Goal: Task Accomplishment & Management: Use online tool/utility

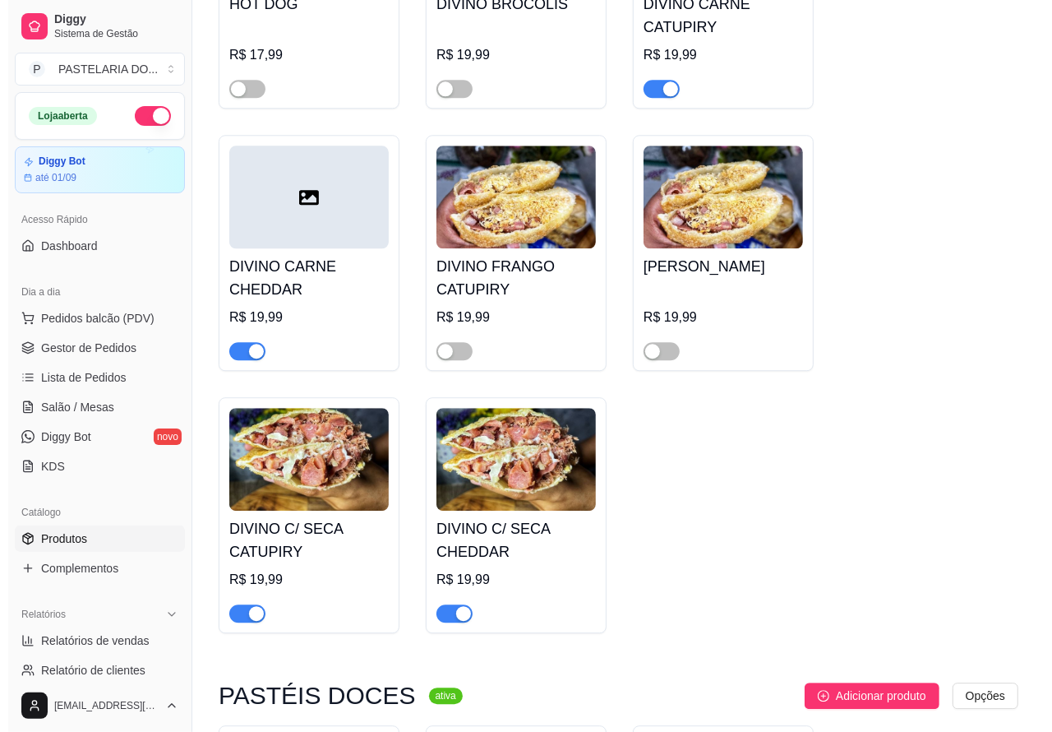
scroll to position [2802, 0]
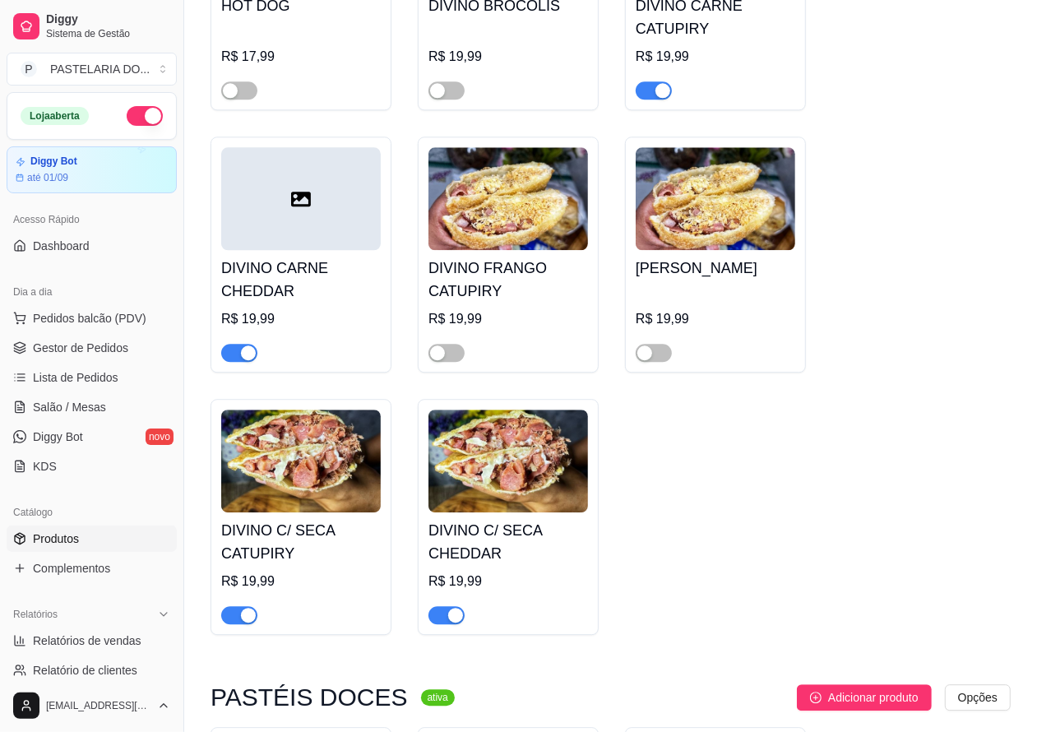
click at [448, 541] on h4 "DIVINO C/ SECA CHEDDAR" at bounding box center [507, 542] width 159 height 46
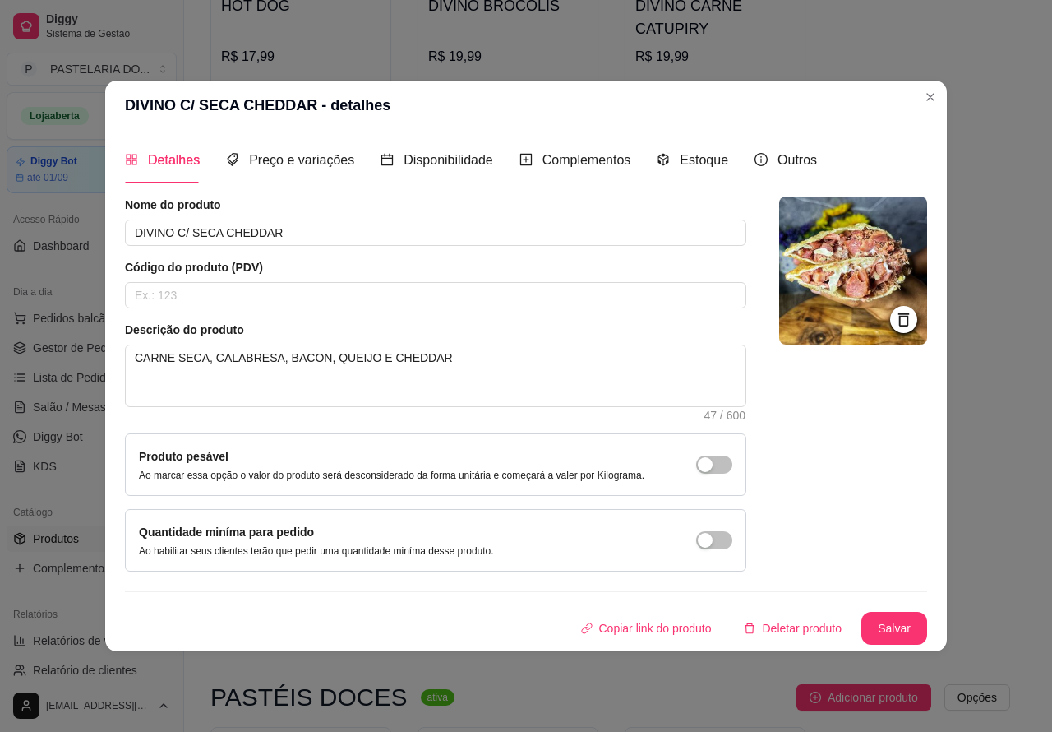
click at [978, 62] on div "HOT DOG R$ 17,99 DIVINO BRÓCOLIS R$ 19,99 DIVINO CARNE CATUPIRY R$ 19,99 DIVINO…" at bounding box center [610, 254] width 800 height 760
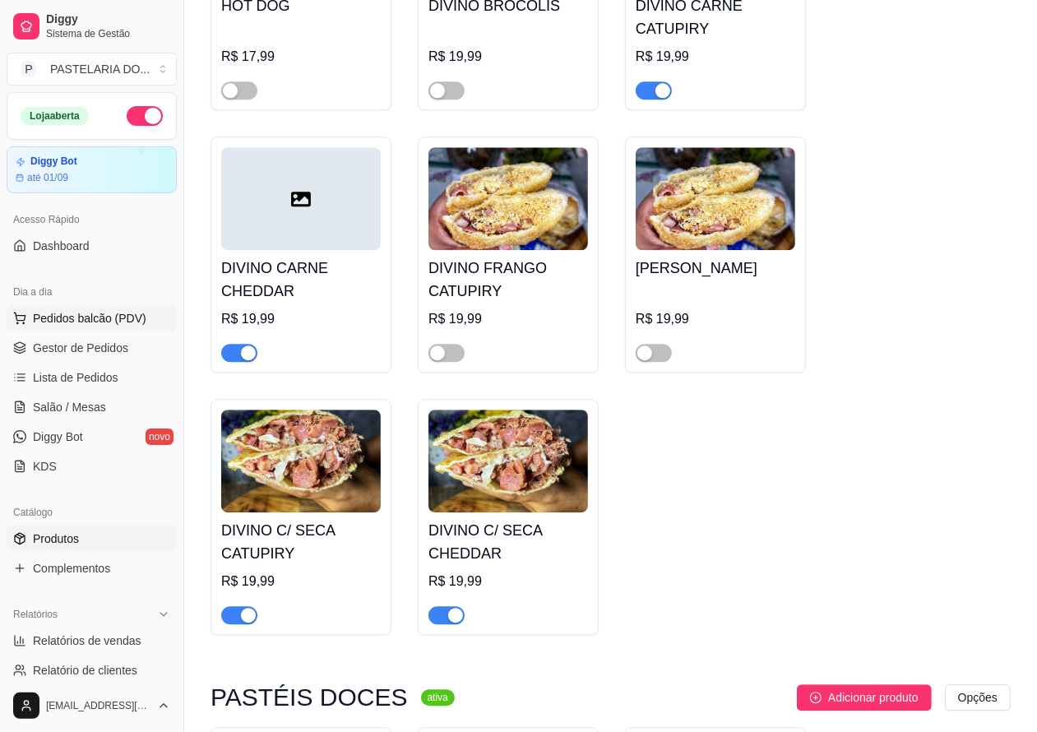
click at [123, 307] on button "Pedidos balcão (PDV)" at bounding box center [92, 318] width 170 height 26
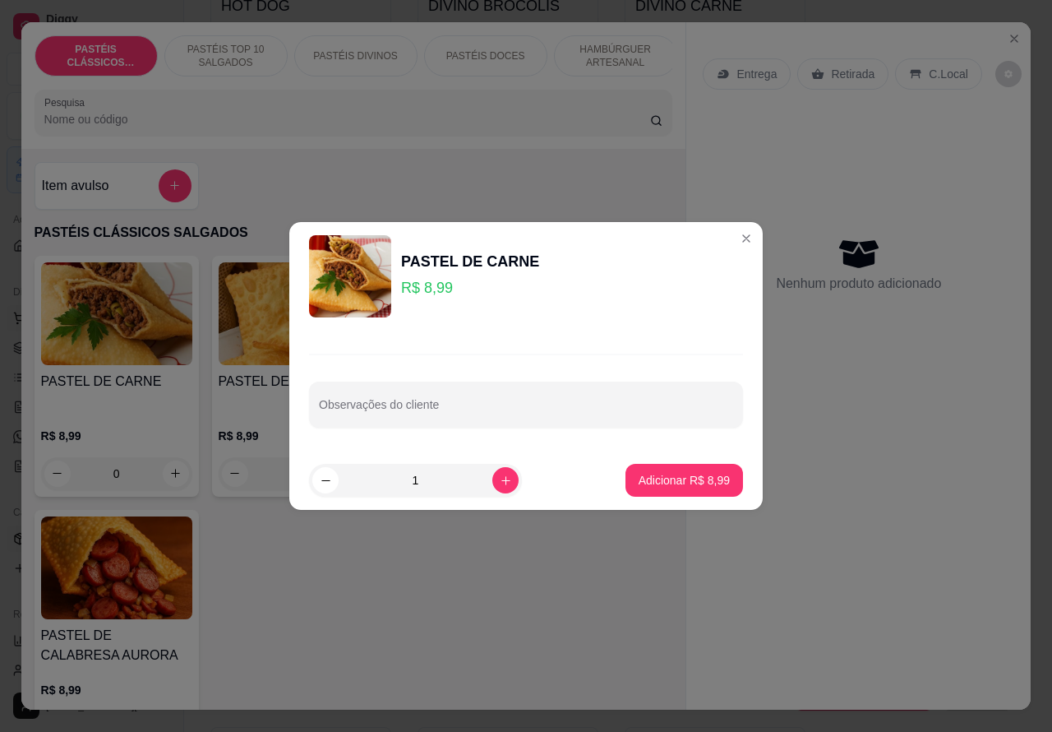
click at [872, 474] on div "Entrega Retirada C.Local Nenhum produto adicionado" at bounding box center [858, 353] width 344 height 662
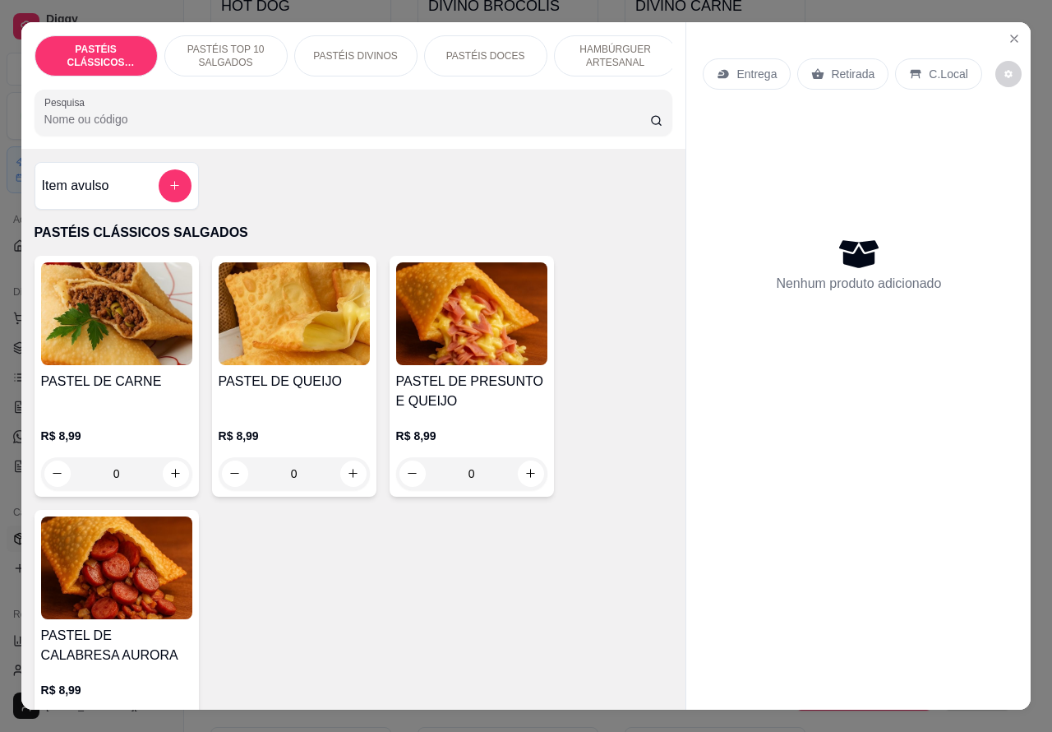
click at [625, 43] on p "HAMBÚRGUER ARTESANAL" at bounding box center [615, 56] width 95 height 26
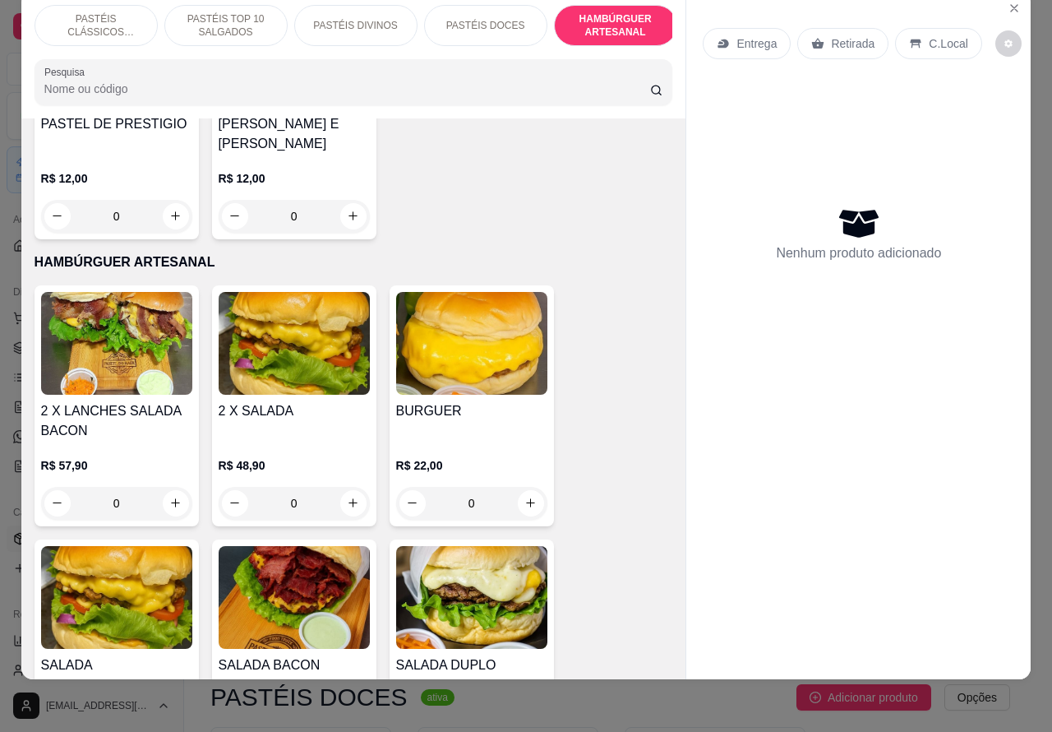
scroll to position [3107, 0]
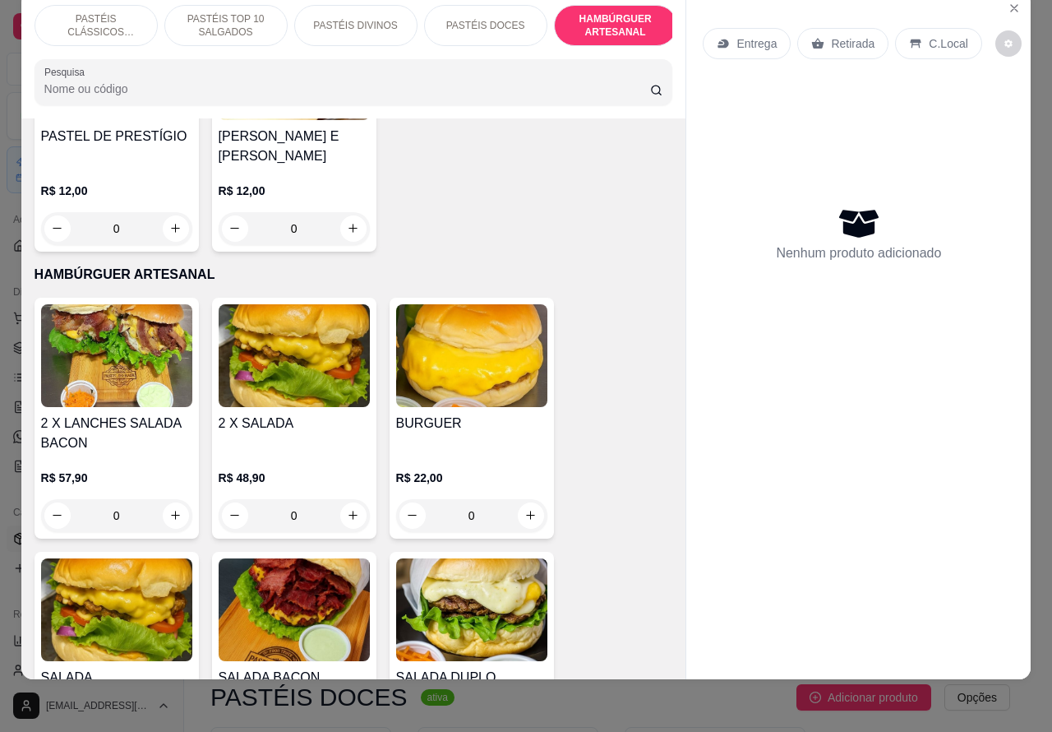
click at [344, 499] on div "0" at bounding box center [294, 515] width 151 height 33
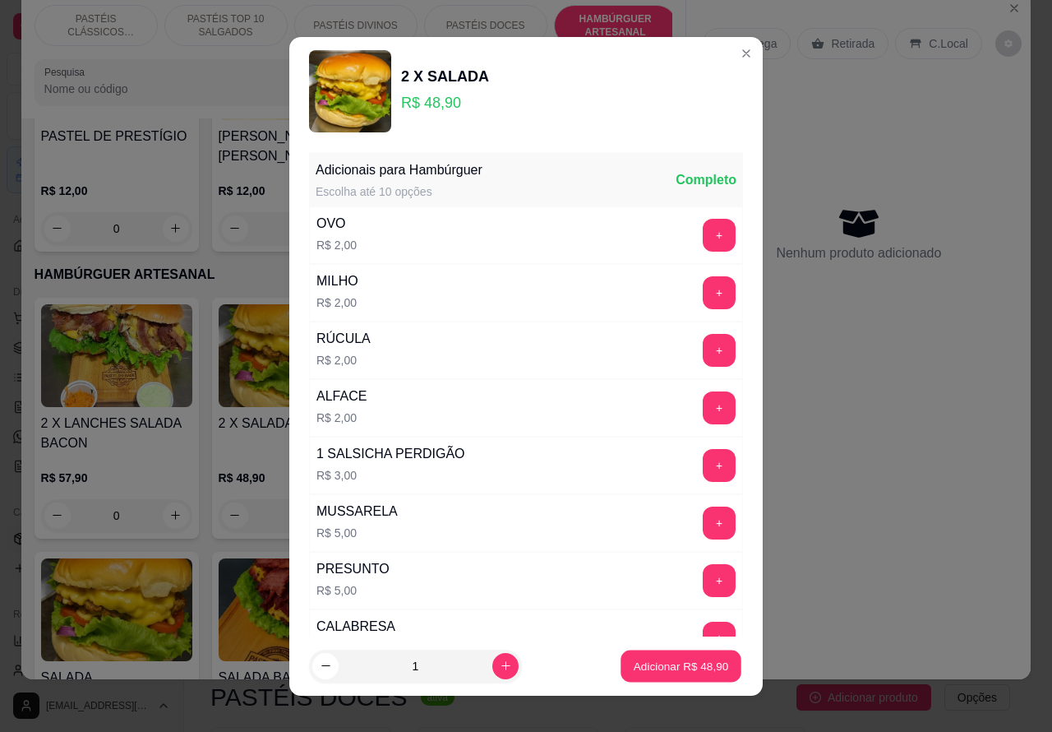
click at [651, 663] on p "Adicionar R$ 48,90" at bounding box center [681, 666] width 95 height 16
type input "1"
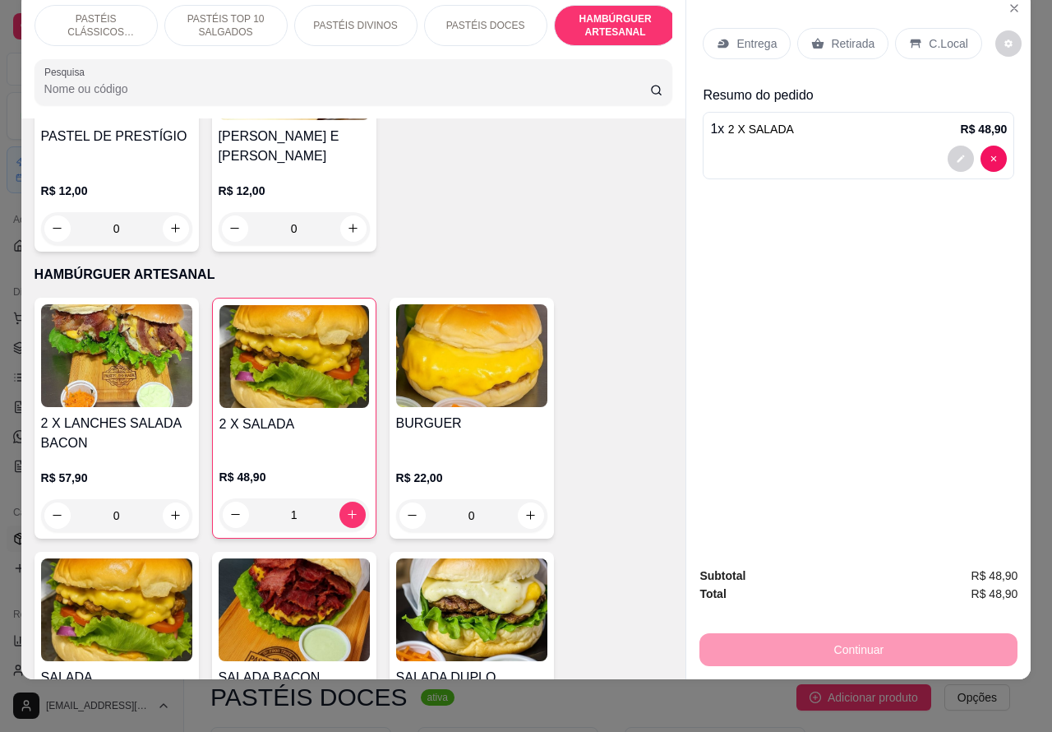
scroll to position [0, 41]
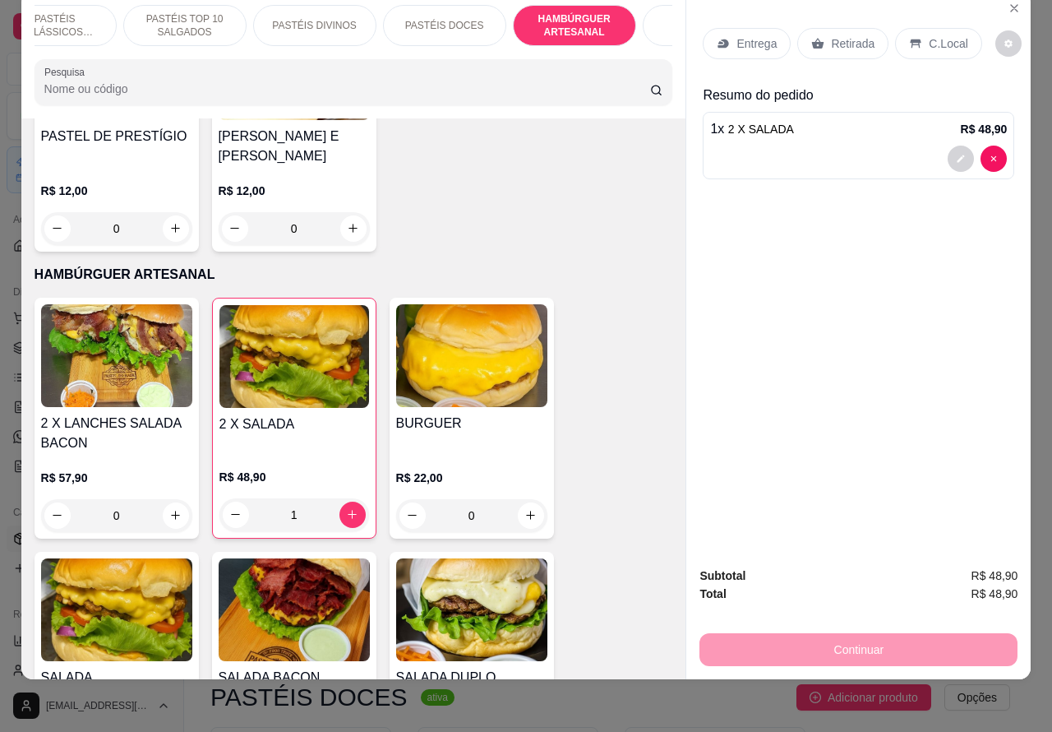
click at [194, 12] on p "PASTÉIS TOP 10 SALGADOS" at bounding box center [184, 25] width 95 height 26
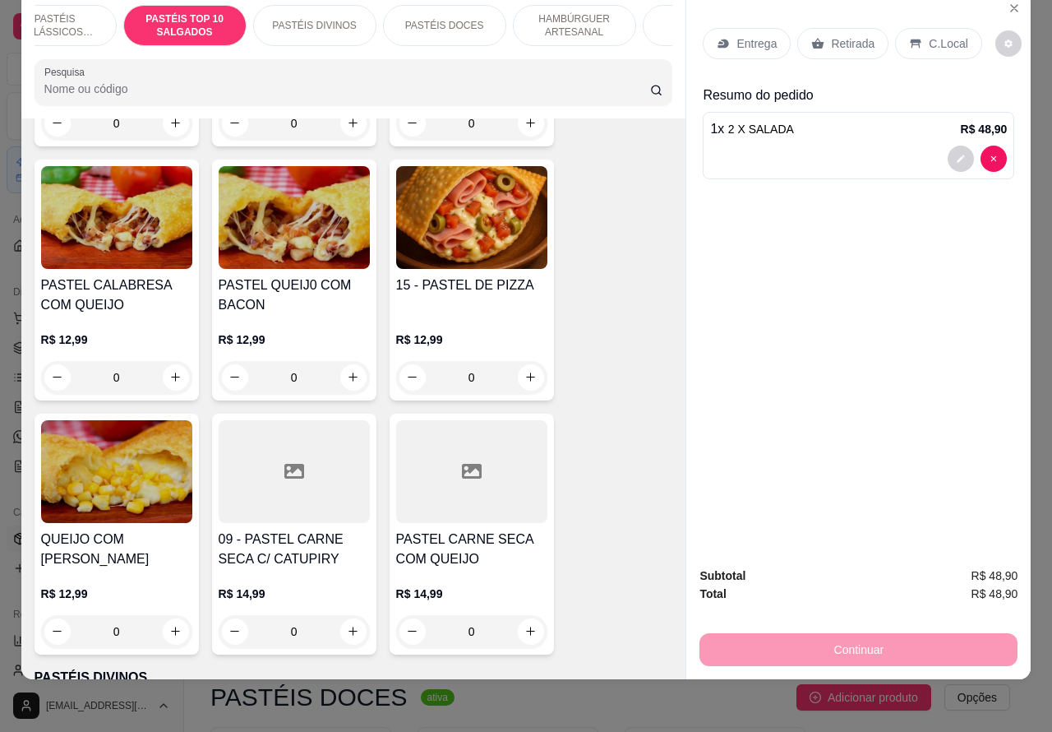
scroll to position [1403, 0]
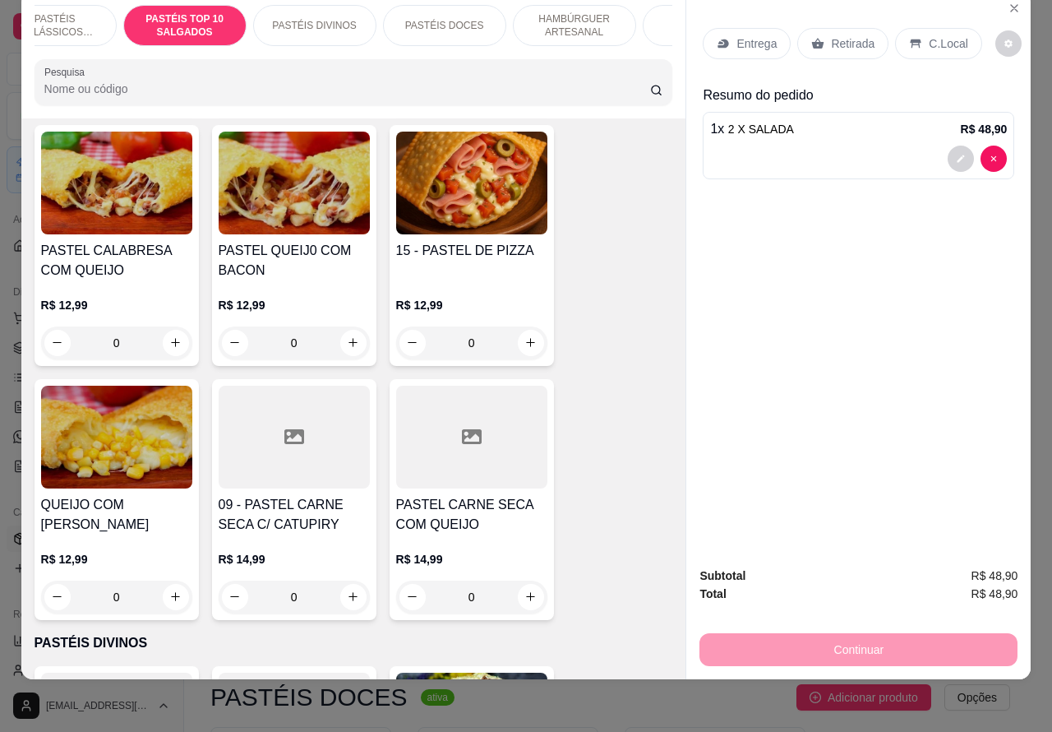
click at [345, 588] on div "0" at bounding box center [294, 596] width 151 height 33
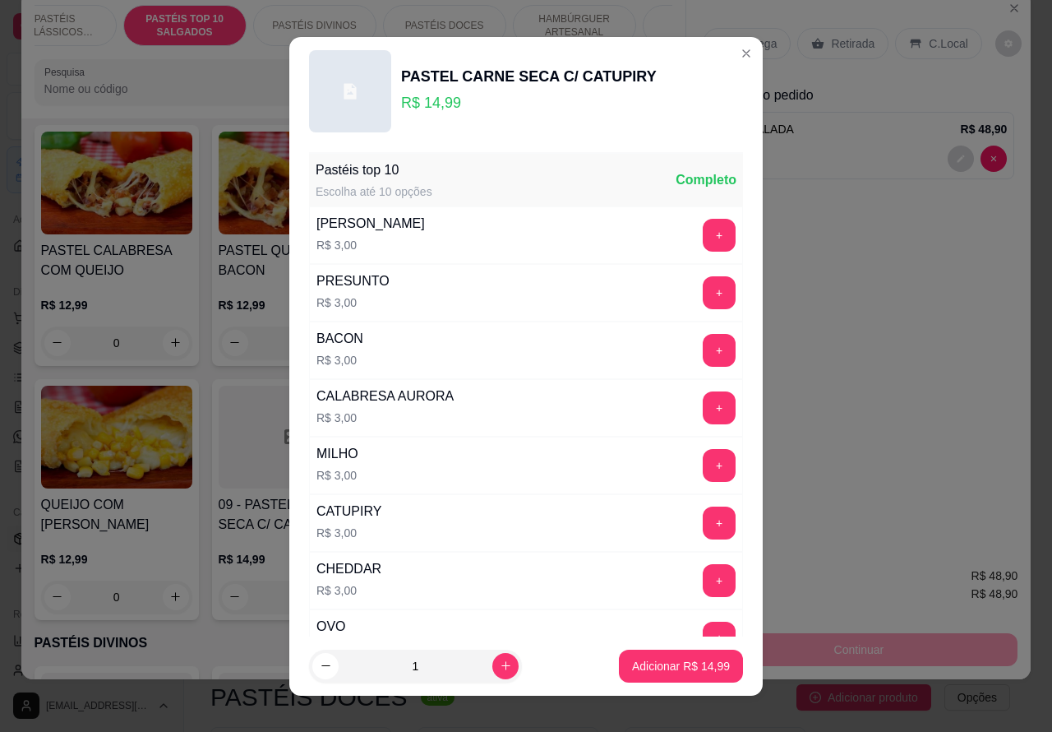
click at [655, 671] on p "Adicionar R$ 14,99" at bounding box center [681, 666] width 98 height 16
type input "1"
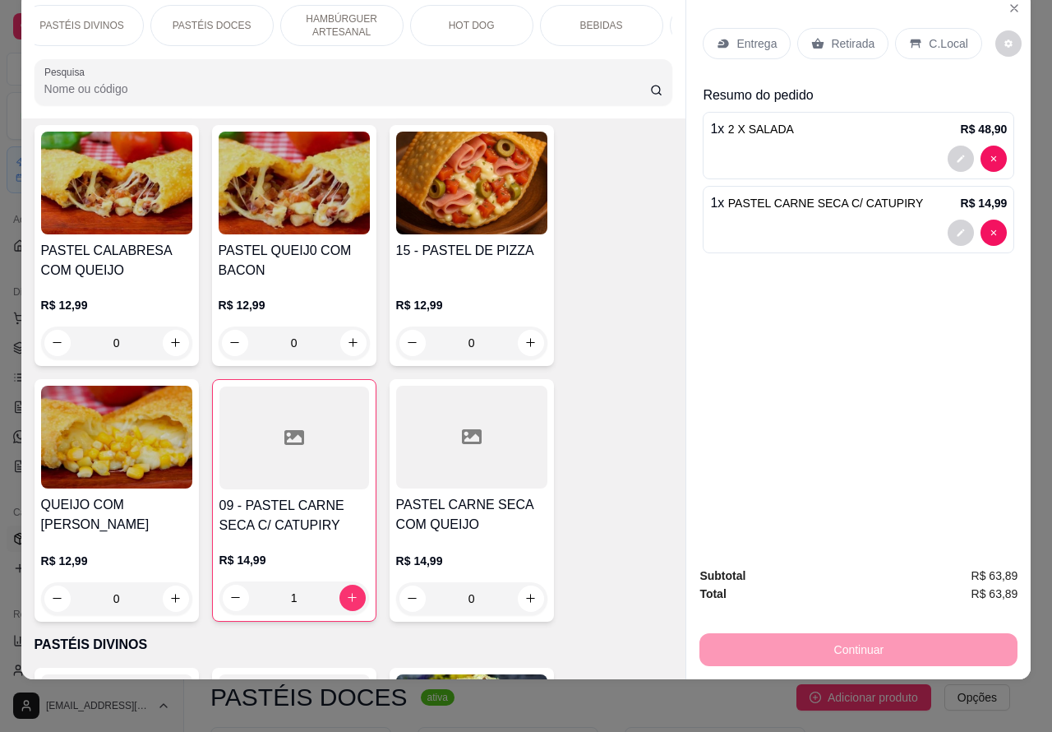
scroll to position [0, 284]
click at [580, 19] on p "BEBIDAS" at bounding box center [591, 25] width 43 height 13
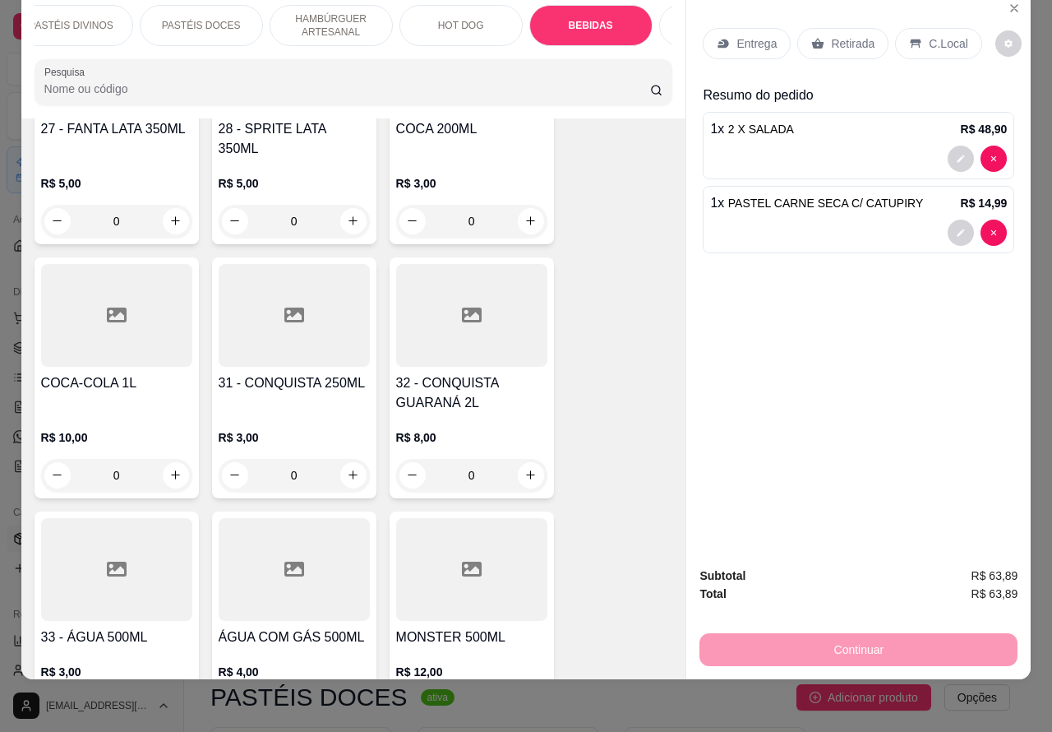
scroll to position [5406, 0]
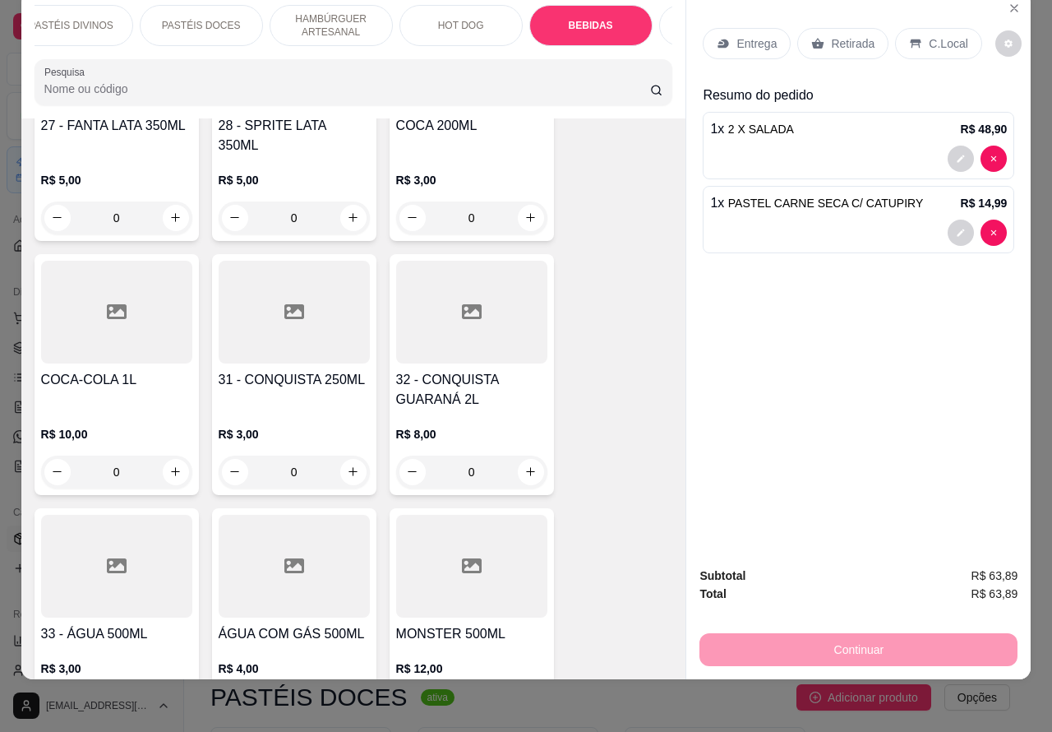
click at [524, 465] on icon "increase-product-quantity" at bounding box center [530, 471] width 12 height 12
type input "1"
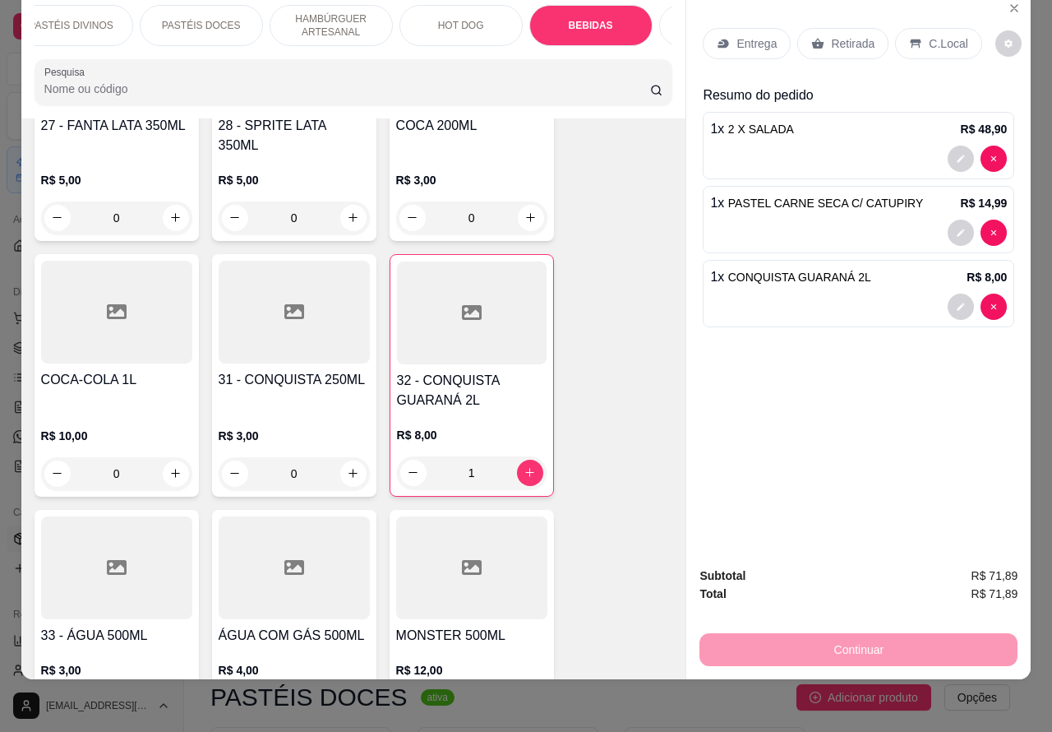
click at [837, 35] on p "Retirada" at bounding box center [853, 43] width 44 height 16
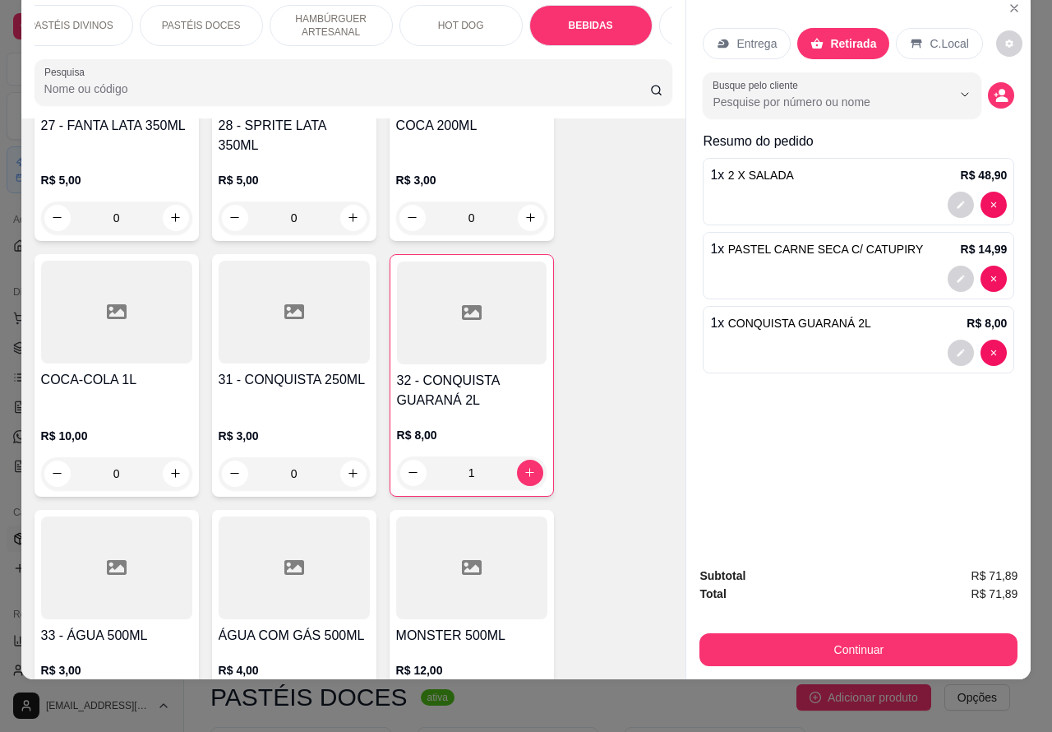
click at [931, 35] on p "C.Local" at bounding box center [949, 43] width 39 height 16
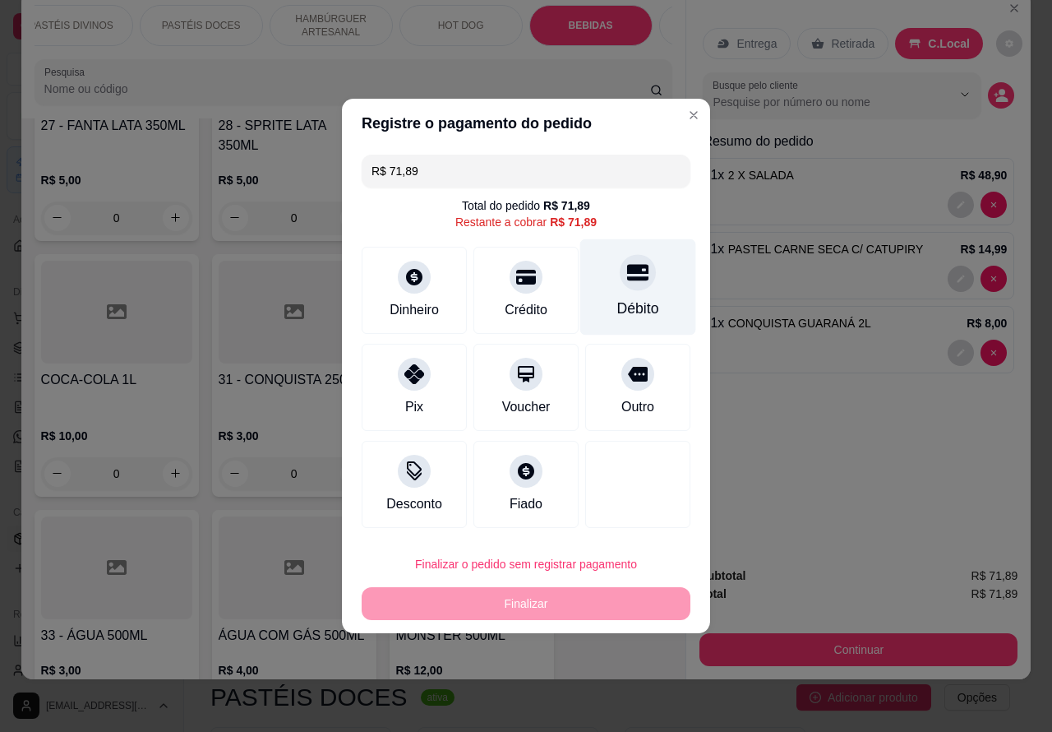
click at [629, 289] on div at bounding box center [638, 272] width 36 height 36
type input "R$ 0,00"
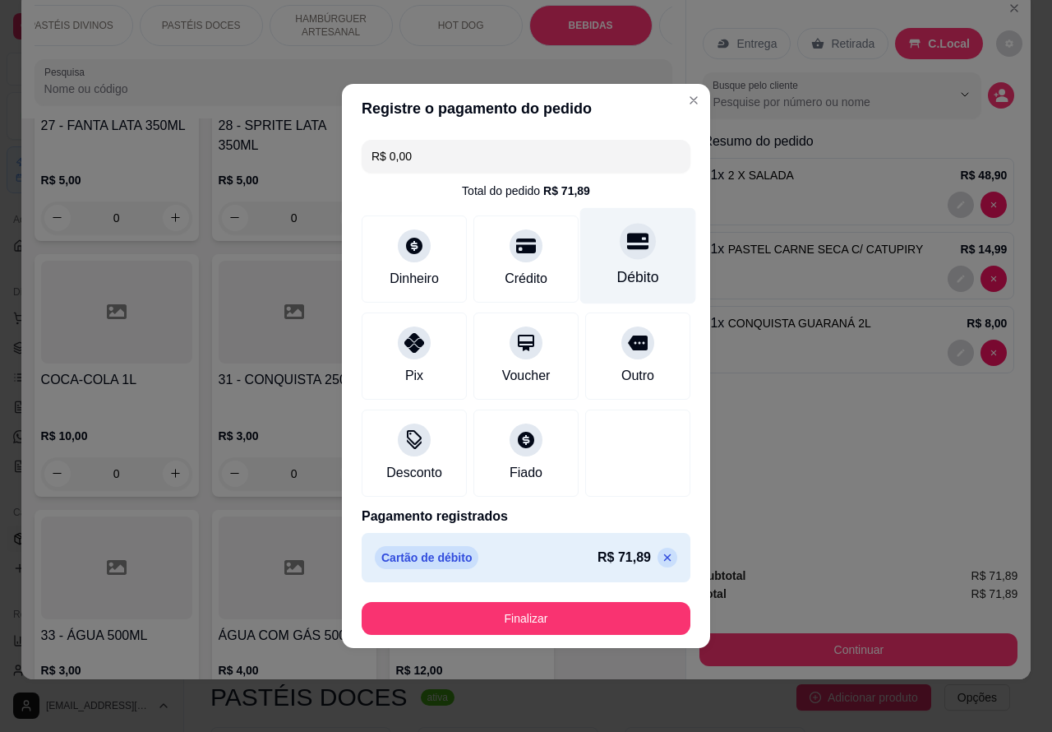
click at [618, 609] on button "Finalizar" at bounding box center [526, 618] width 329 height 33
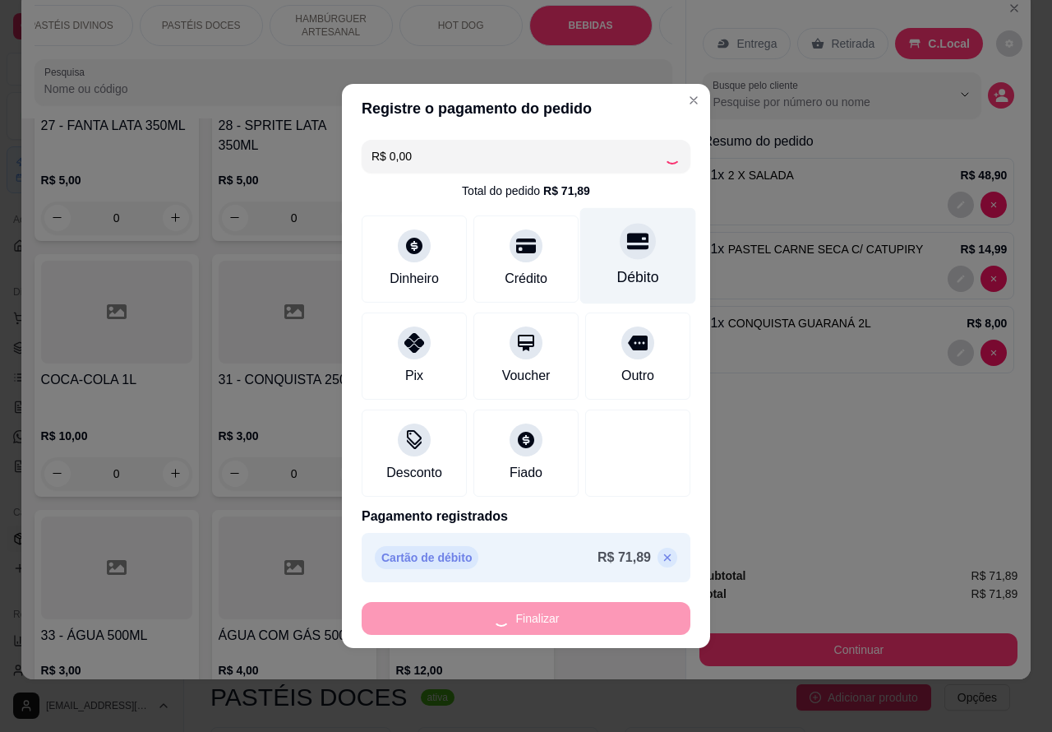
type input "0"
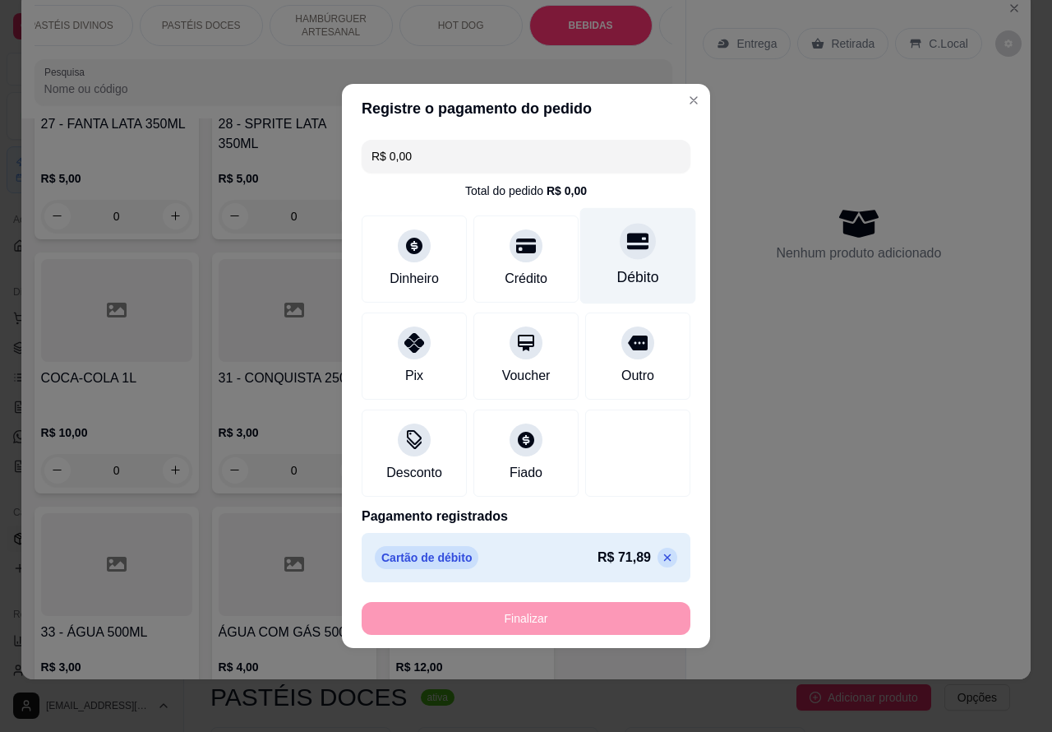
type input "-R$ 71,89"
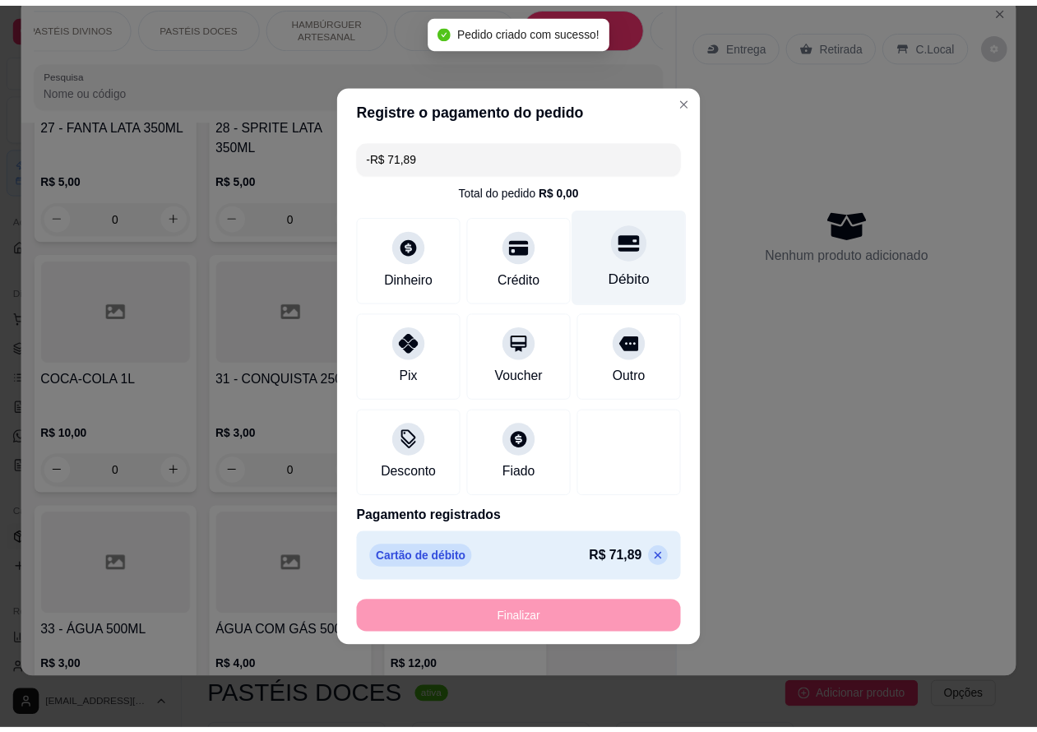
scroll to position [5404, 0]
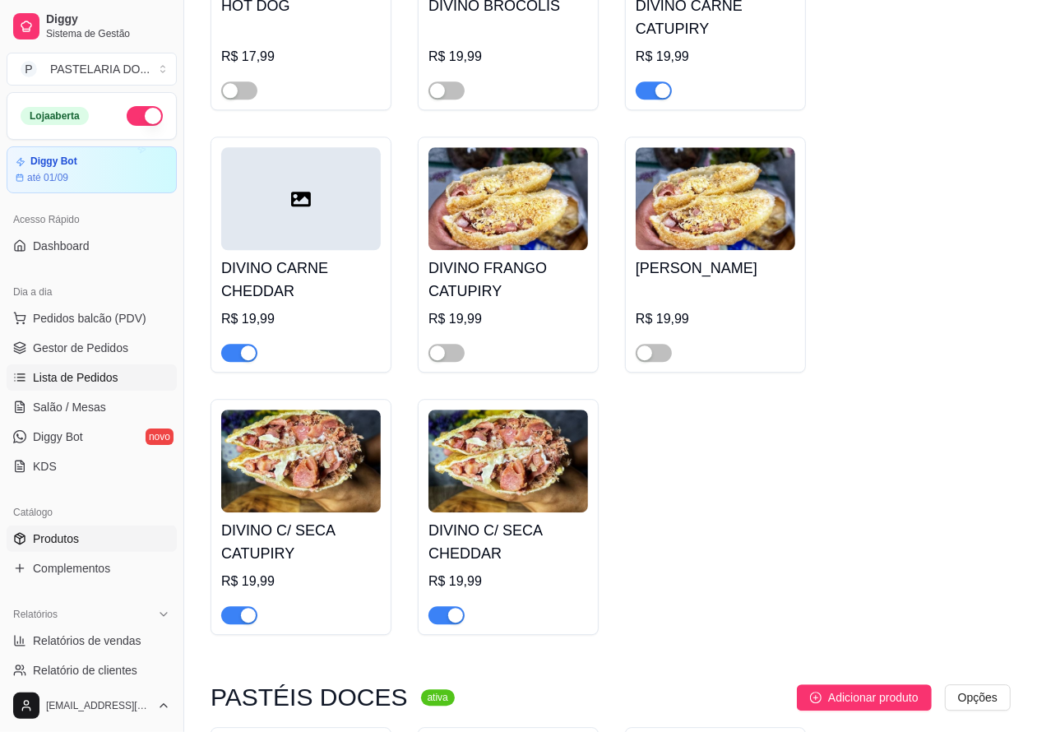
click at [95, 376] on span "Lista de Pedidos" at bounding box center [75, 377] width 85 height 16
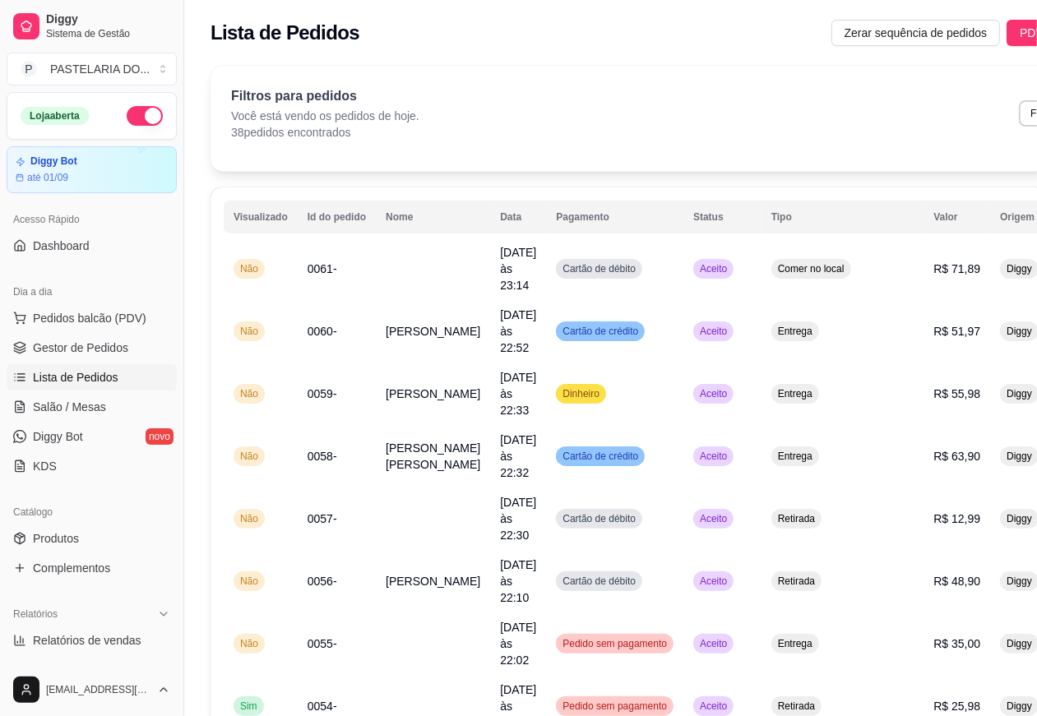
click at [379, 305] on div "feito há 21 minutos Horário do pedido [DATE] 22:52 Status do pedido ACEITO Nome…" at bounding box center [518, 355] width 443 height 502
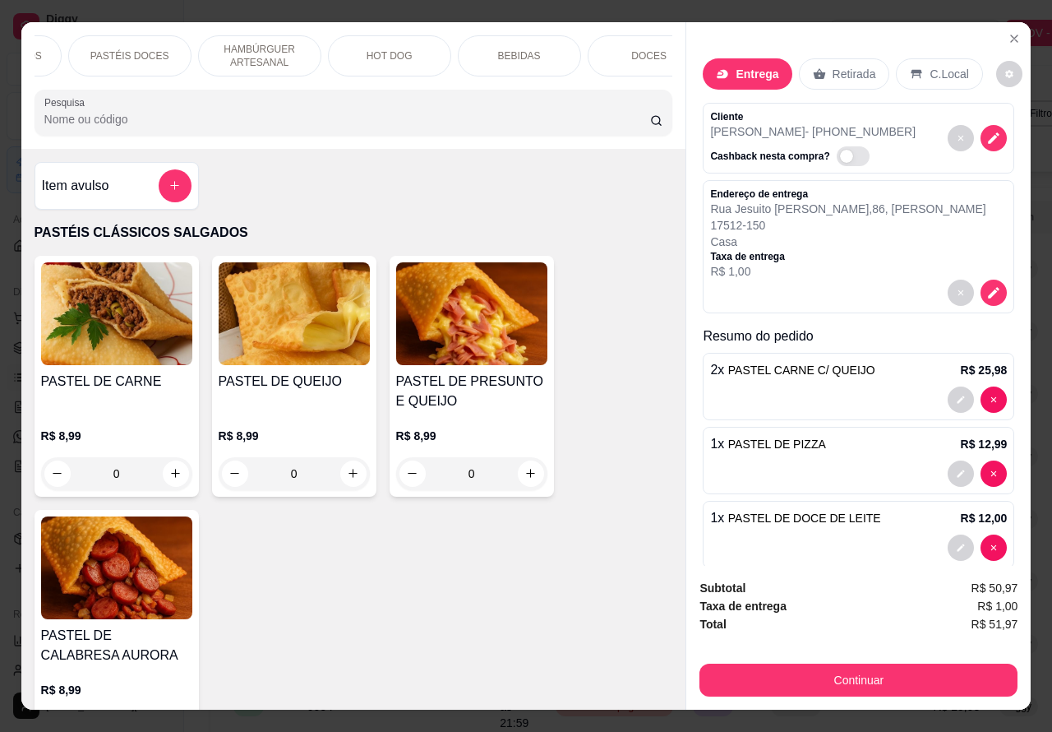
scroll to position [0, 395]
click at [482, 49] on p "BEBIDAS" at bounding box center [481, 55] width 43 height 13
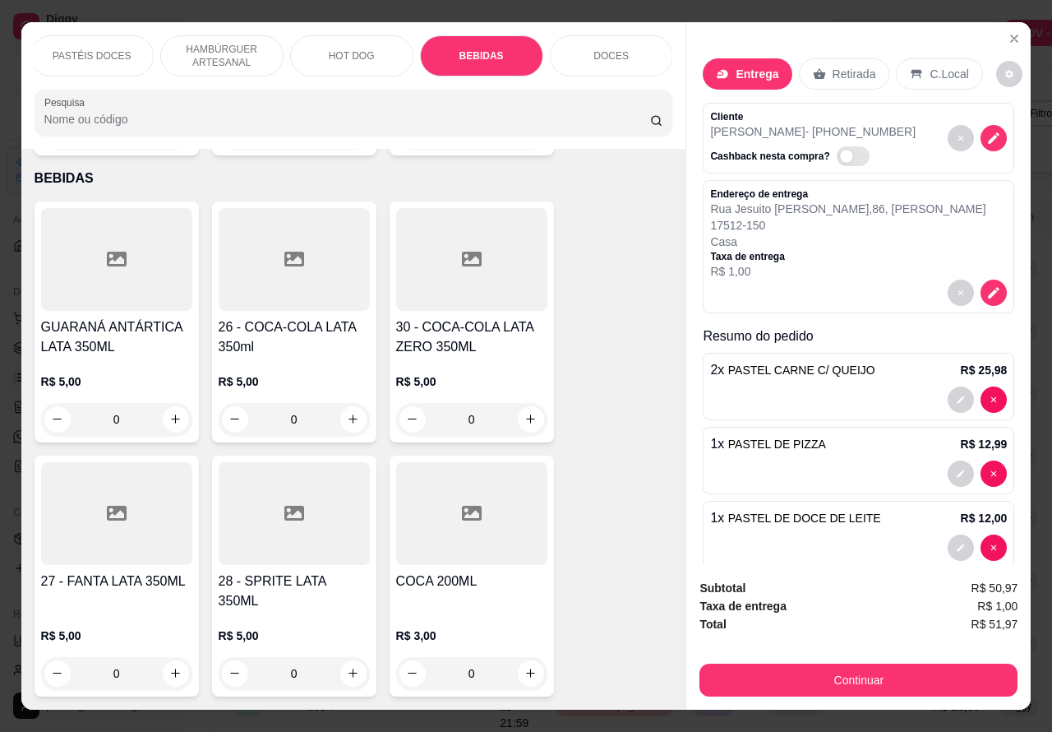
scroll to position [38, 0]
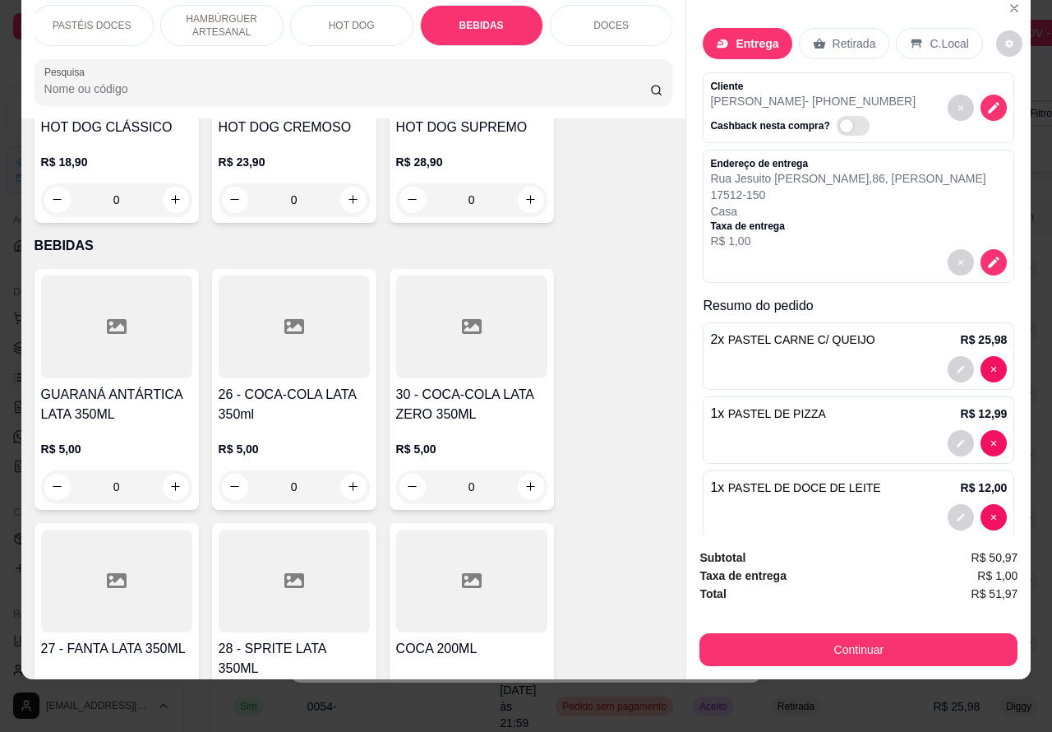
click at [462, 470] on input "0" at bounding box center [472, 486] width 92 height 33
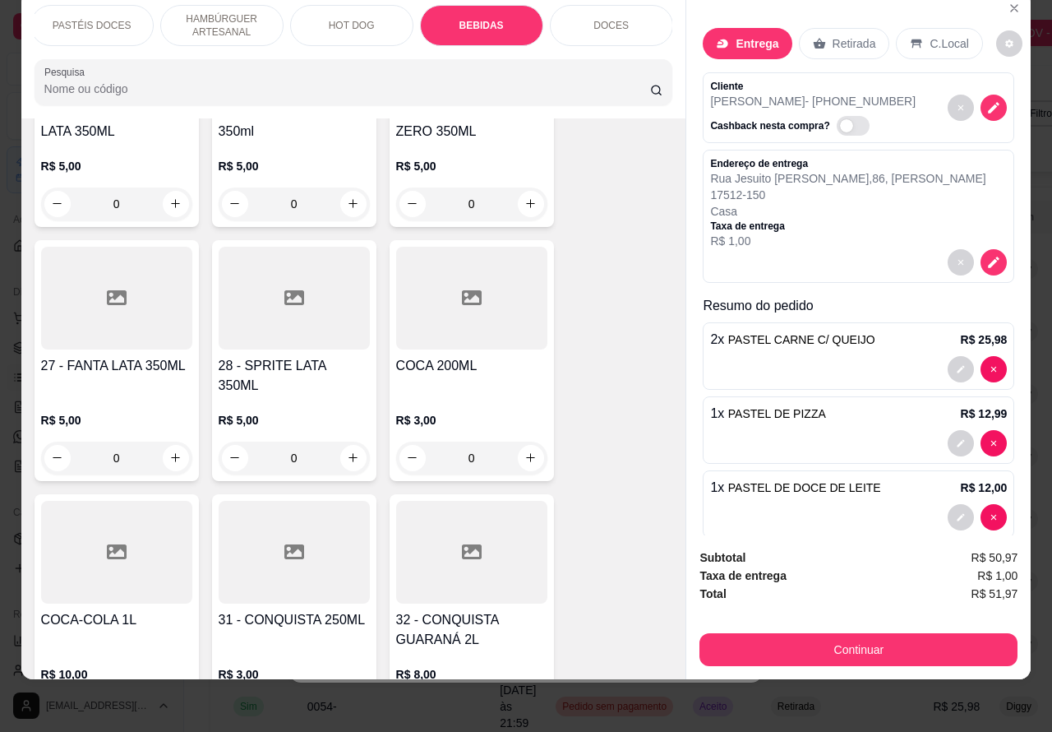
scroll to position [5222, 0]
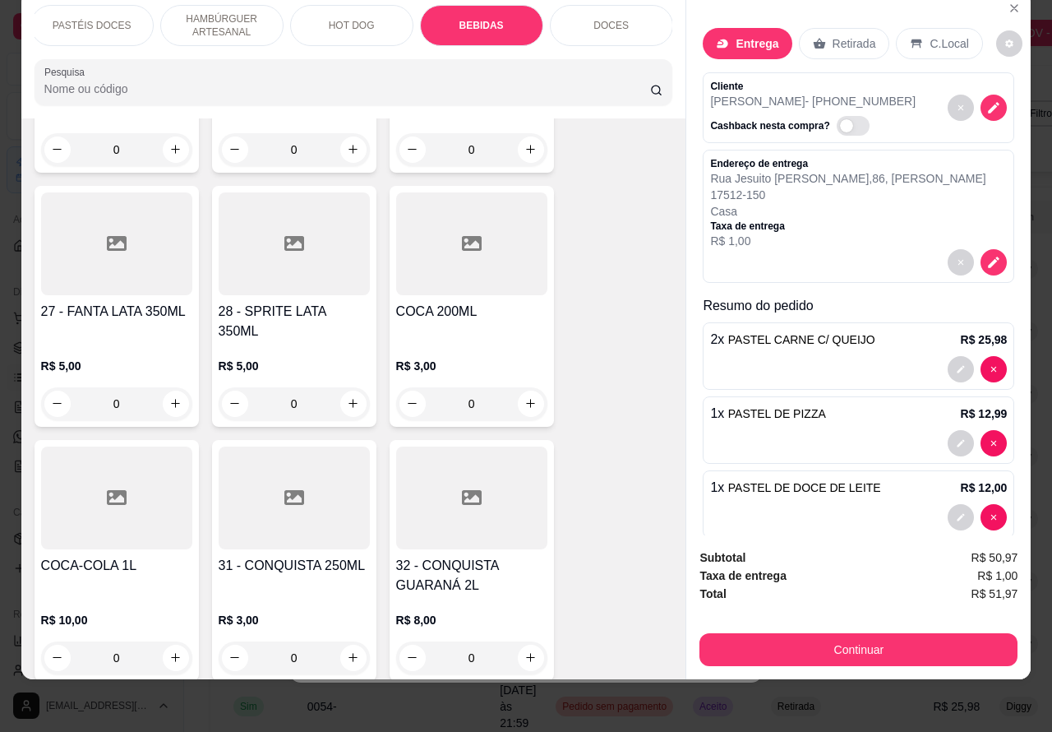
click at [487, 499] on div at bounding box center [471, 497] width 151 height 103
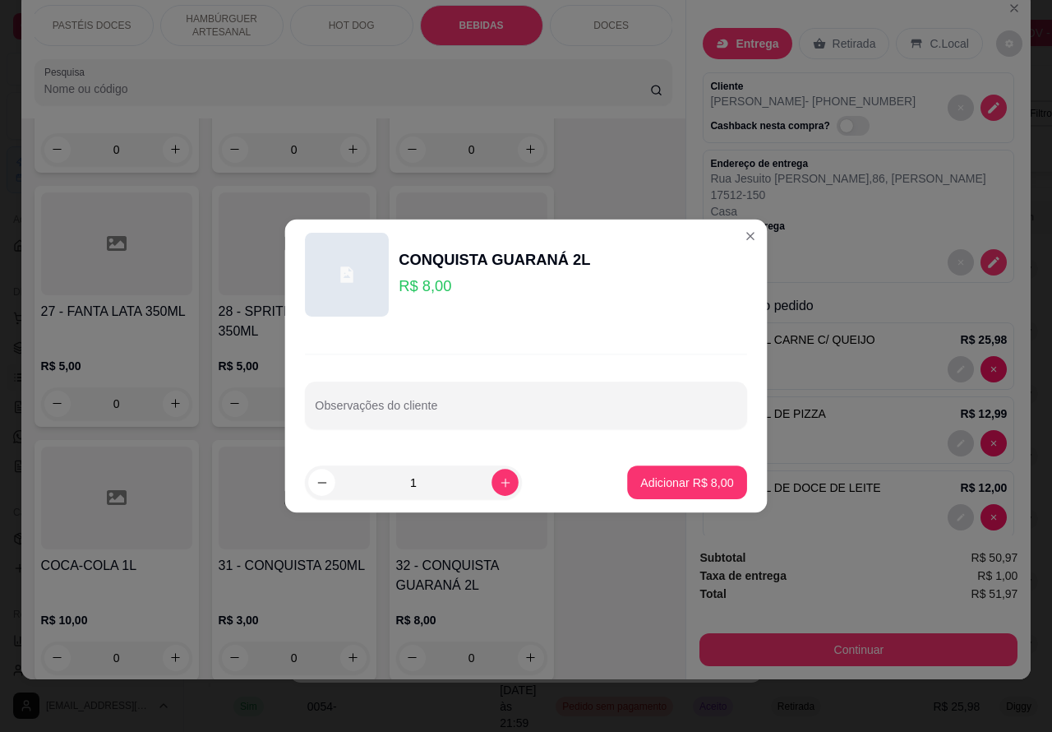
click at [498, 382] on div "Observações do cliente" at bounding box center [526, 404] width 442 height 47
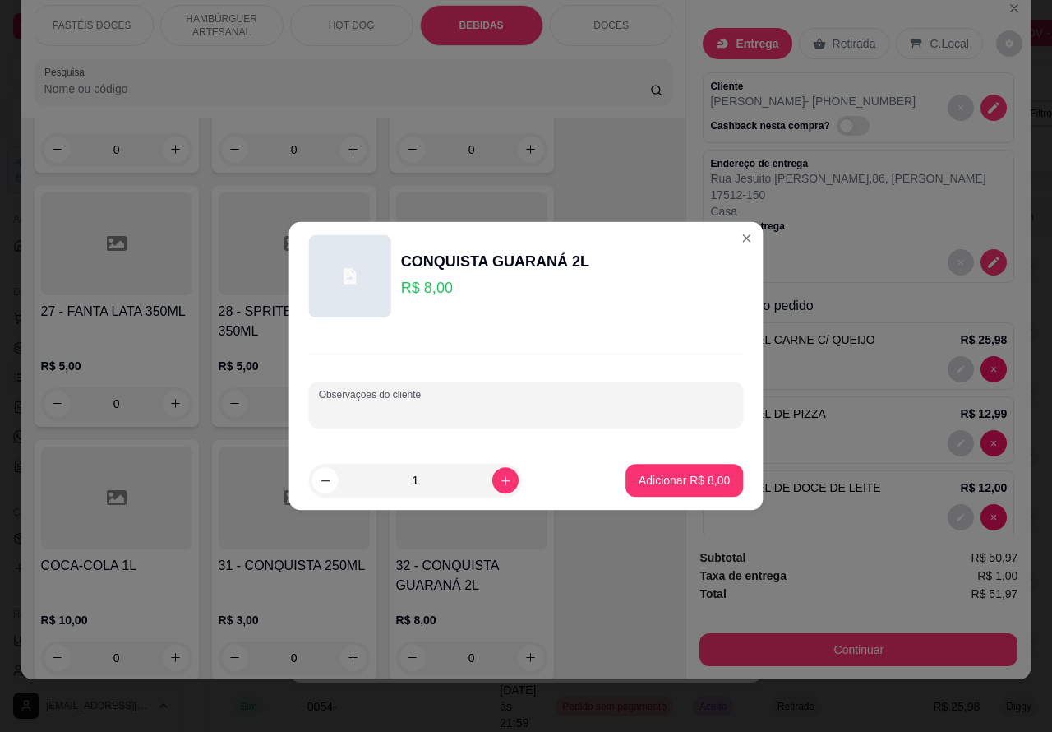
click at [485, 337] on div "Observações do cliente" at bounding box center [526, 390] width 474 height 120
click at [609, 564] on div "GUARANÁ ANTÁRTICA LATA 350ML R$ 5,00 0 26 - COCA-COLA LATA 350ml R$ 5,00 0 30 -…" at bounding box center [354, 677] width 639 height 1491
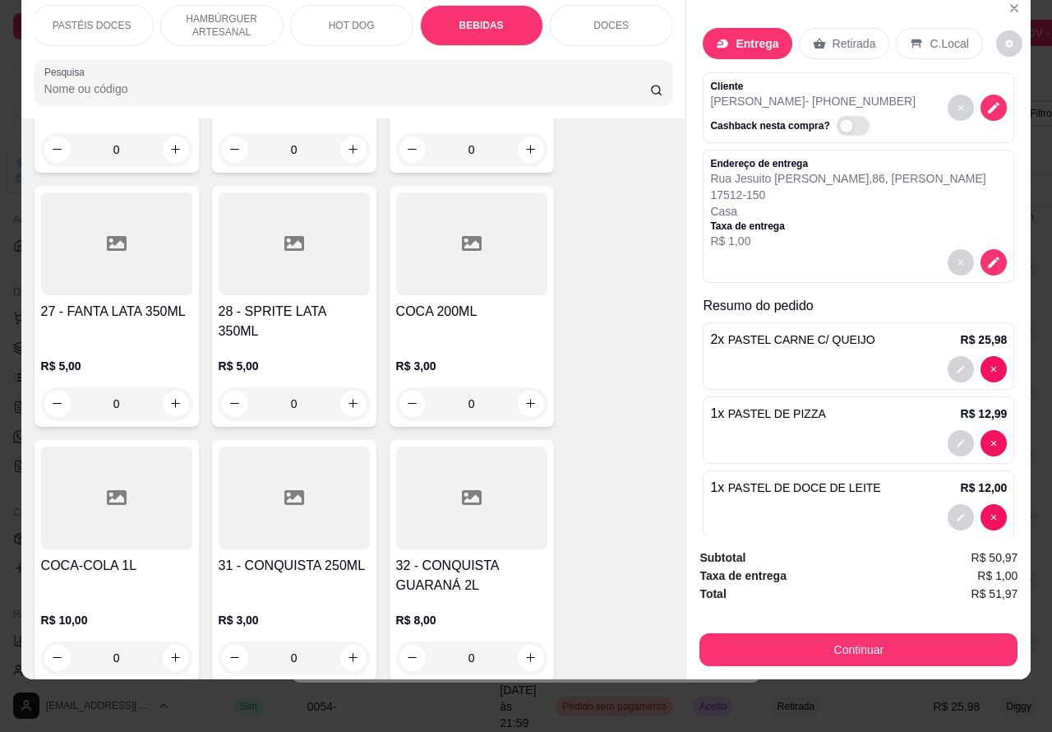
click at [171, 653] on icon "increase-product-quantity" at bounding box center [175, 657] width 9 height 9
type input "1"
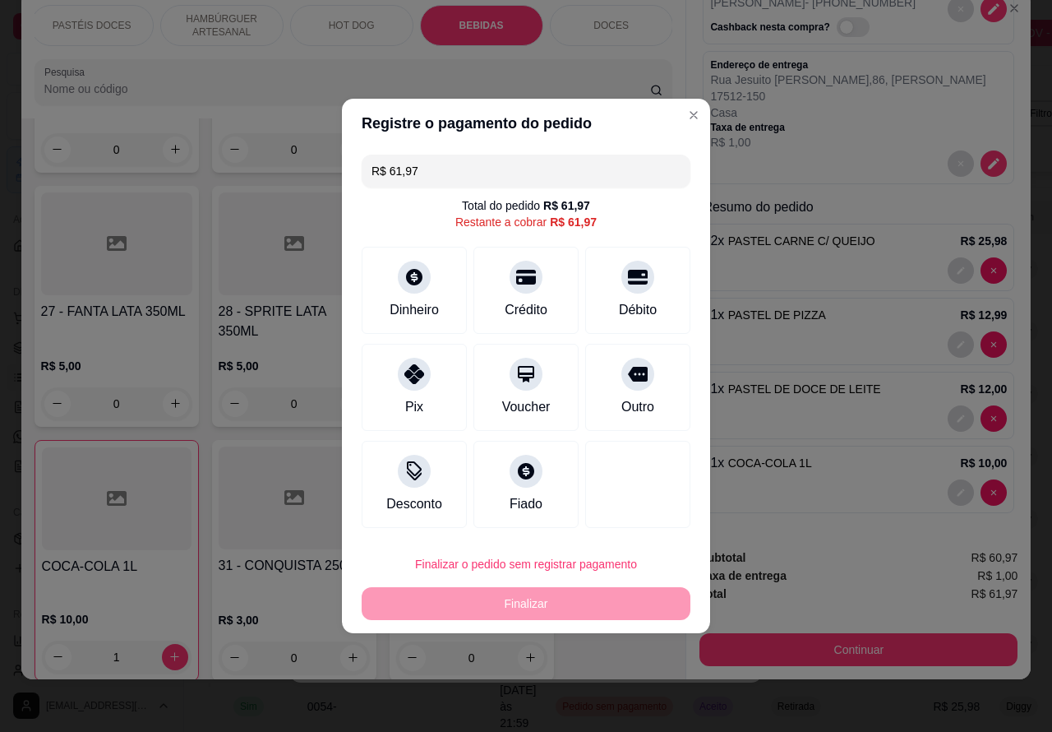
click at [877, 585] on div "Total R$ 61,97" at bounding box center [859, 594] width 318 height 18
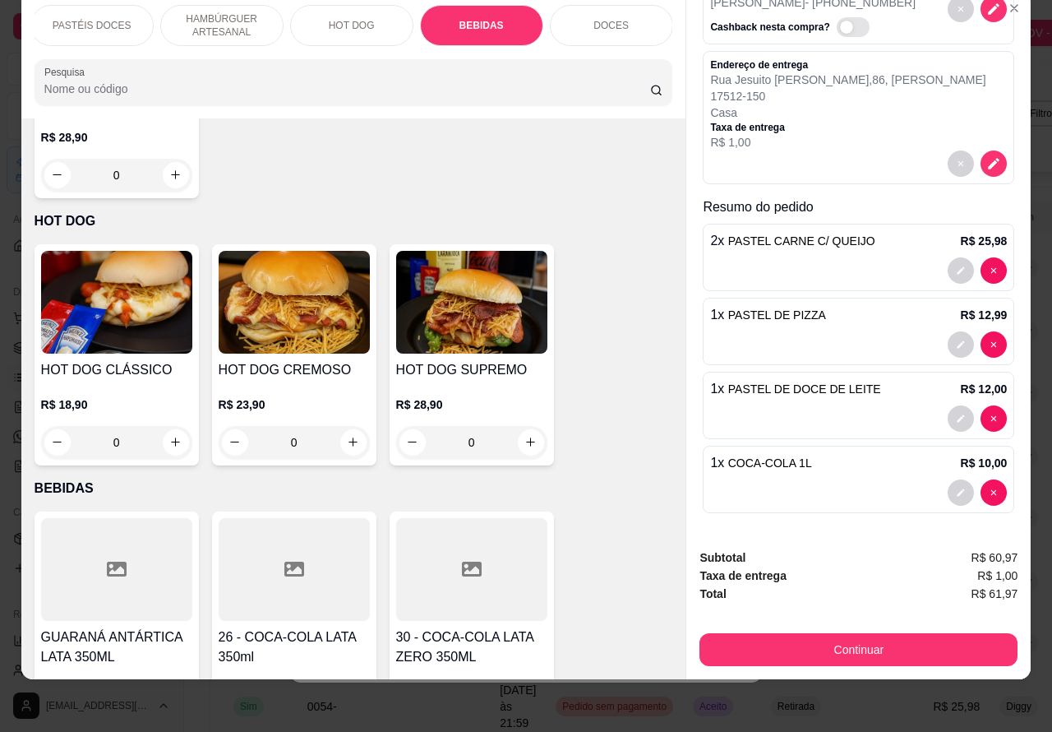
scroll to position [4651, 0]
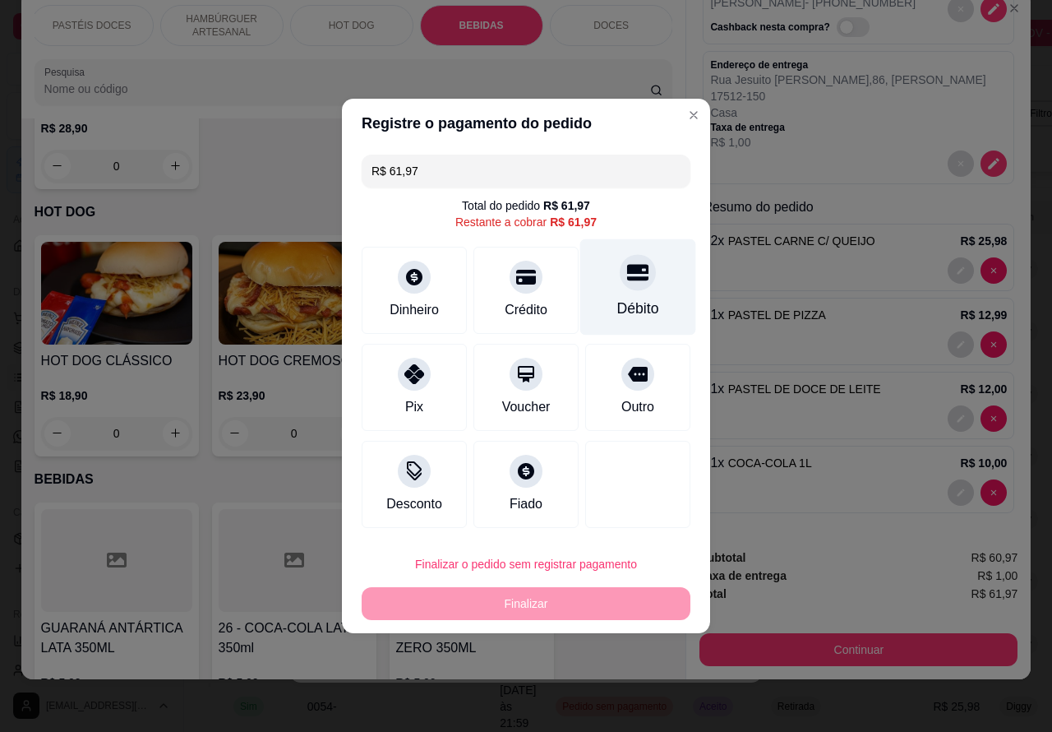
click at [620, 288] on div at bounding box center [638, 272] width 36 height 36
type input "R$ 0,00"
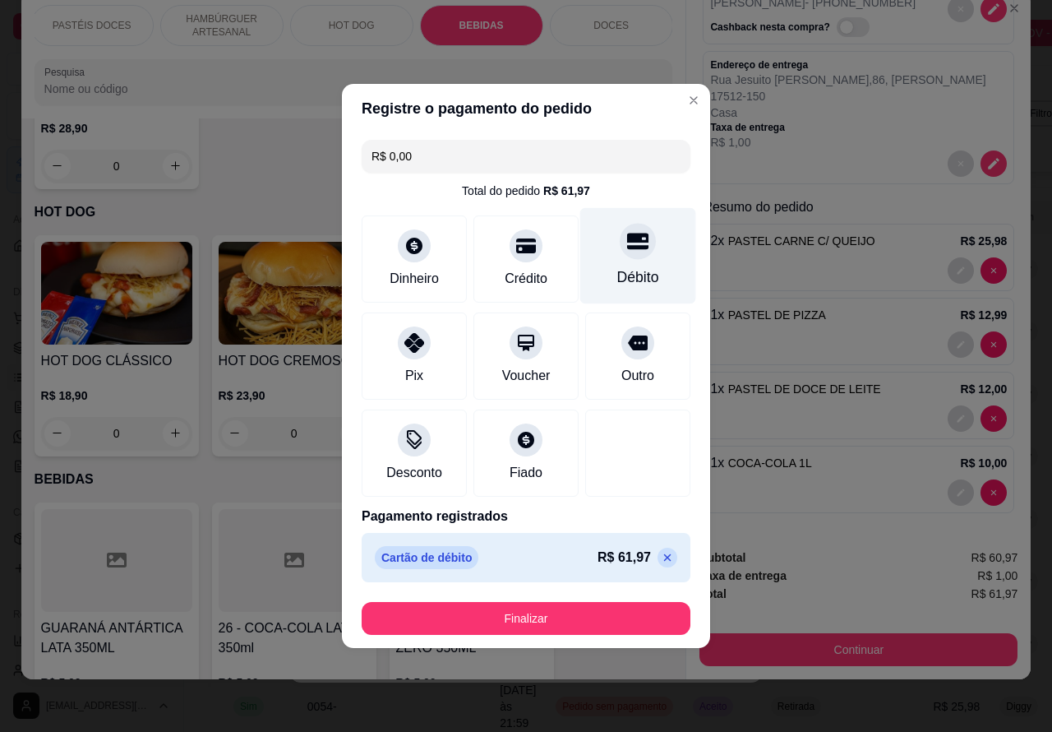
click at [609, 610] on button "Finalizar" at bounding box center [526, 618] width 329 height 33
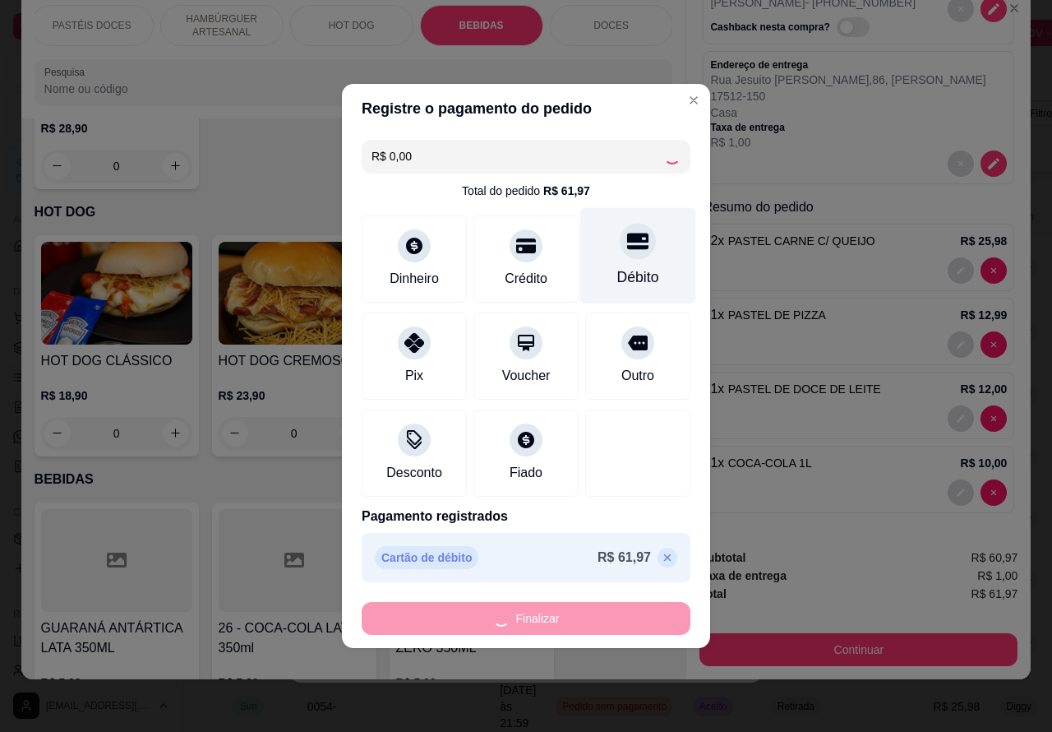
type input "0"
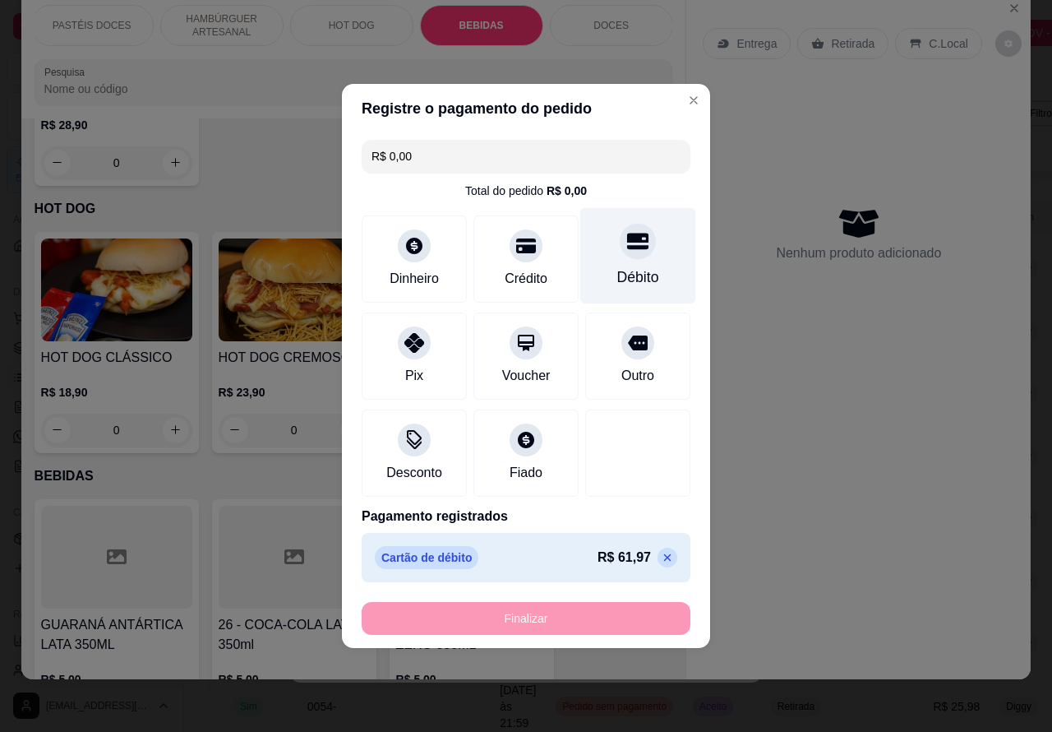
type input "-R$ 61,97"
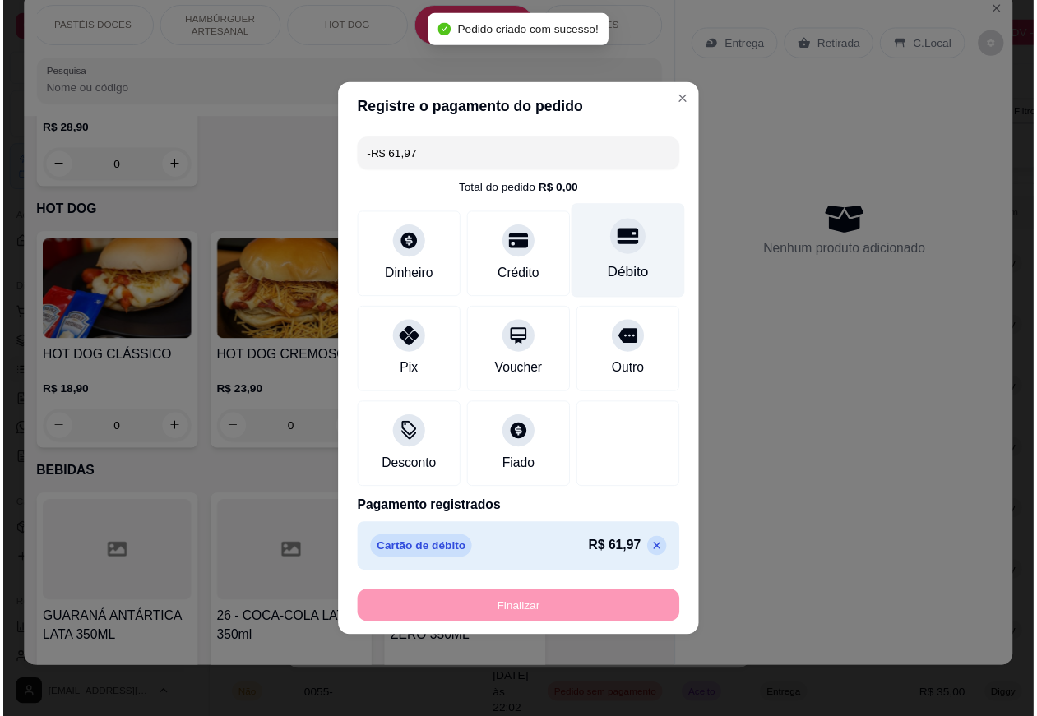
scroll to position [227, 0]
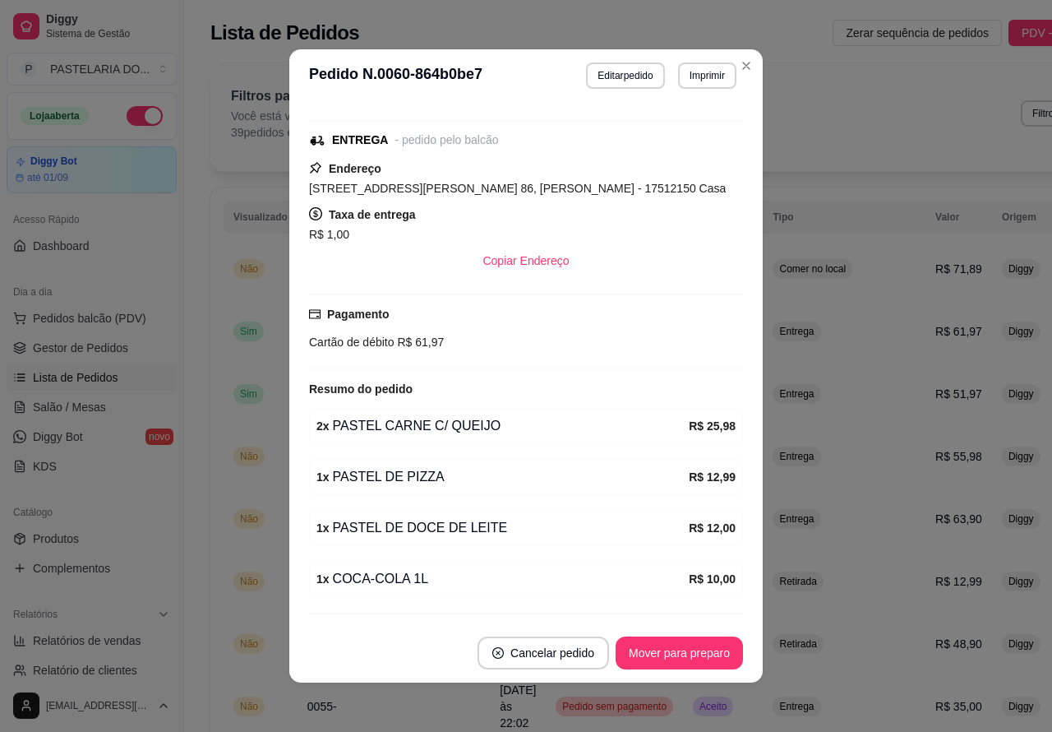
click at [738, 66] on div "Filtros para pedidos Você está vendo os pedidos de hoje. 39 pedidos encontrados…" at bounding box center [675, 118] width 931 height 105
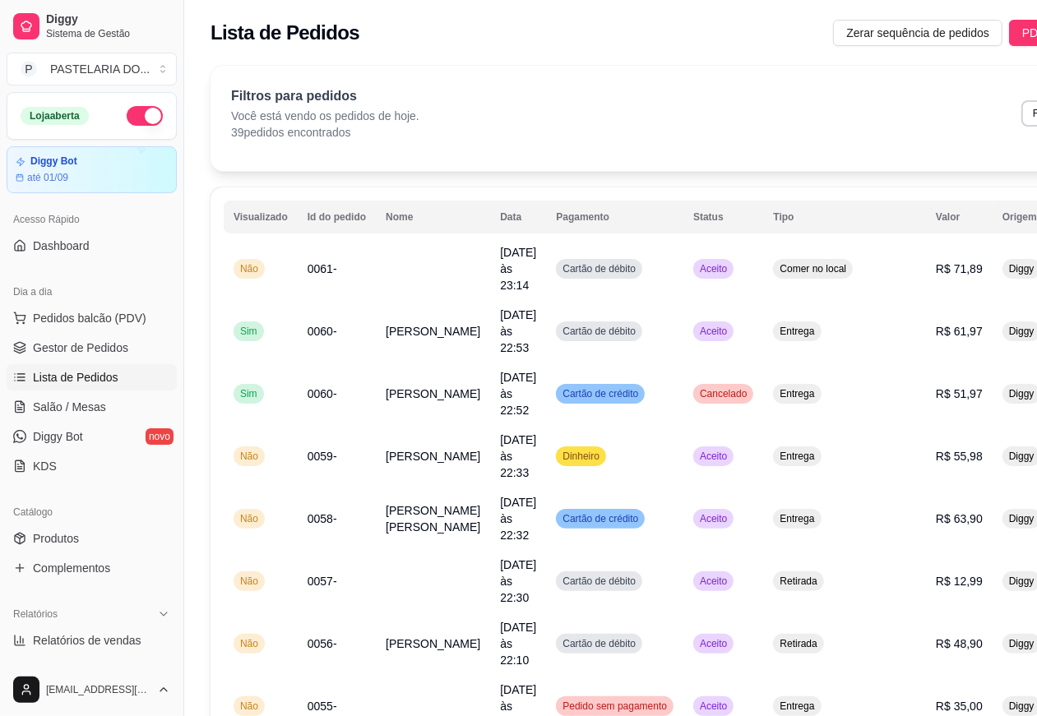
click at [130, 108] on button "button" at bounding box center [145, 116] width 36 height 20
